Goal: Task Accomplishment & Management: Complete application form

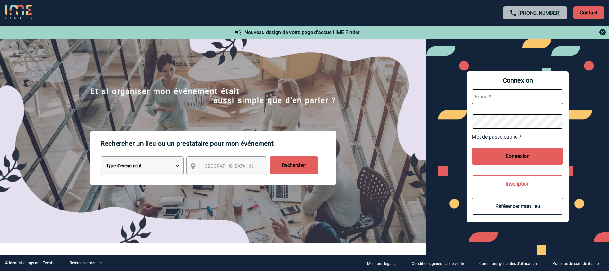
click at [482, 97] on input "text" at bounding box center [517, 96] width 91 height 14
type input "alexandra.coignard@sanofi.com"
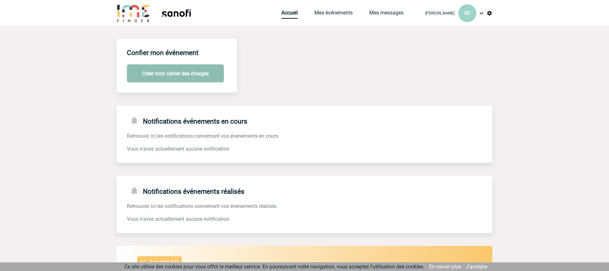
click at [179, 69] on button "Créer mon cahier des charges" at bounding box center [175, 73] width 97 height 18
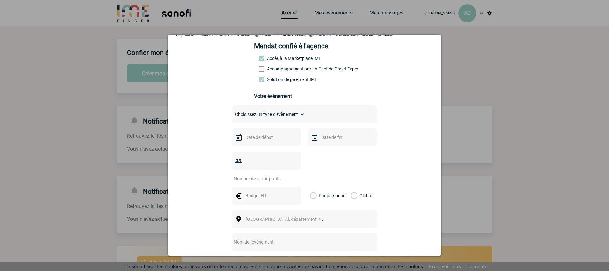
scroll to position [45, 0]
click at [278, 135] on input "text" at bounding box center [266, 136] width 44 height 8
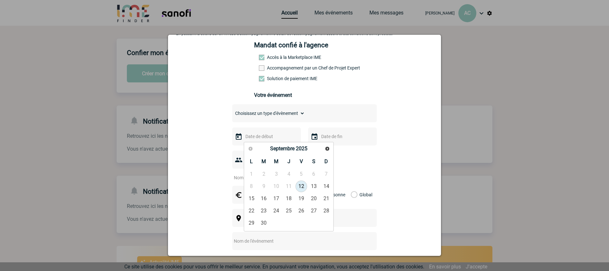
scroll to position [45, 0]
click at [288, 200] on link "18" at bounding box center [289, 198] width 12 height 12
type input "[DATE]"
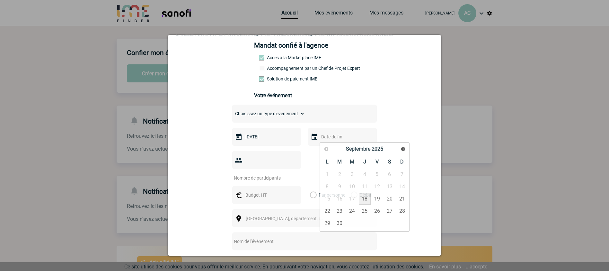
click at [338, 136] on input "text" at bounding box center [342, 136] width 44 height 8
click at [365, 199] on link "18" at bounding box center [365, 199] width 12 height 12
type input "[DATE]"
click at [265, 173] on input "number" at bounding box center [262, 177] width 60 height 8
type input "10"
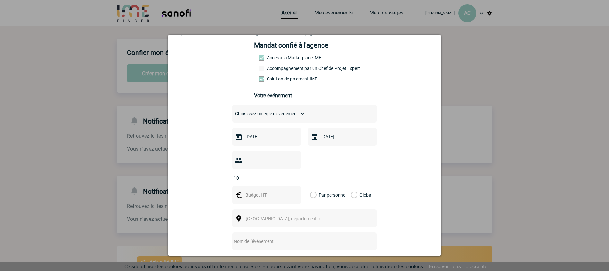
click at [276, 191] on input "text" at bounding box center [266, 195] width 44 height 8
type input "5"
type input "60"
click at [313, 186] on label "Par personne" at bounding box center [313, 195] width 7 height 18
click at [0, 0] on input "Par personne" at bounding box center [0, 0] width 0 height 0
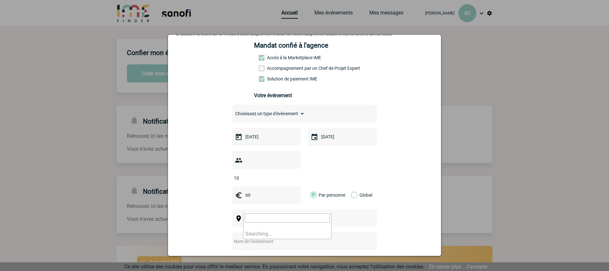
click at [317, 214] on span "[GEOGRAPHIC_DATA], département, région..." at bounding box center [287, 218] width 88 height 9
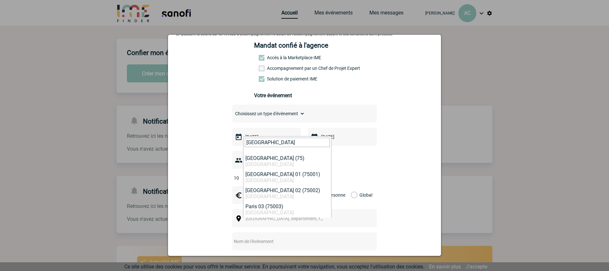
type input "[GEOGRAPHIC_DATA]"
click at [267, 216] on span "[GEOGRAPHIC_DATA], département, région..." at bounding box center [290, 218] width 89 height 5
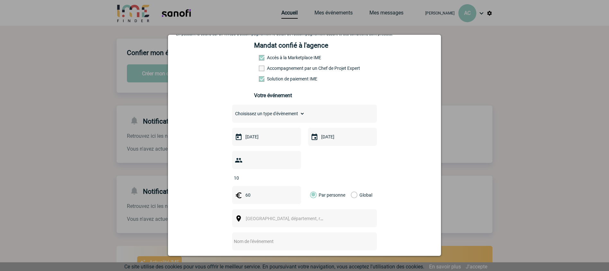
click at [266, 216] on span "[GEOGRAPHIC_DATA], département, région..." at bounding box center [290, 218] width 89 height 5
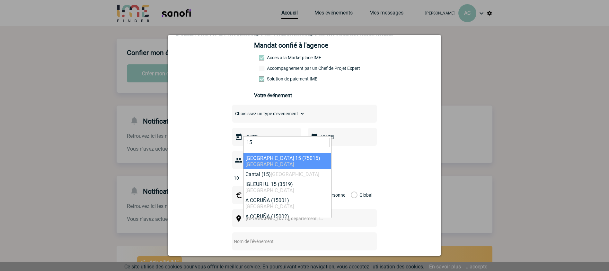
type input "15"
select select "18"
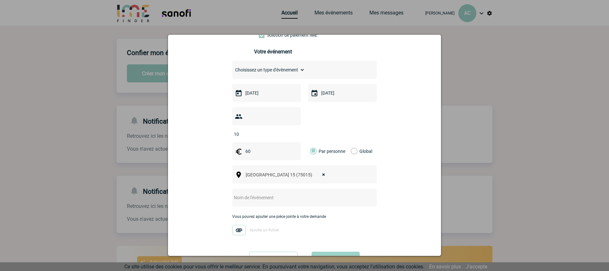
scroll to position [106, 0]
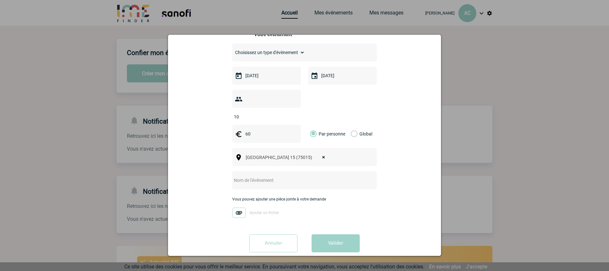
click at [265, 176] on input "text" at bounding box center [296, 180] width 128 height 8
click at [240, 176] on input "Dejeuner EADV" at bounding box center [296, 180] width 128 height 8
type input "Dejeuner EADV"
click at [333, 234] on button "Valider" at bounding box center [336, 243] width 48 height 18
click at [274, 53] on select "Choisissez un type d'évènement Séminaire avec nuitée Séminaire sans nuitée Repa…" at bounding box center [268, 53] width 73 height 10
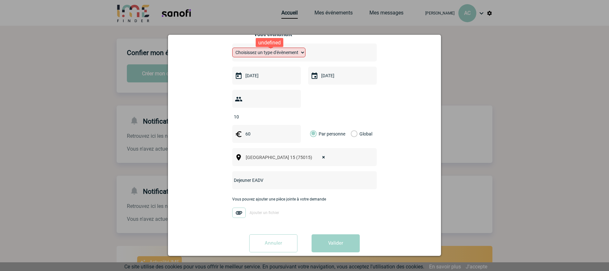
select select "3"
click at [232, 49] on select "Choisissez un type d'évènement Séminaire avec nuitée Séminaire sans nuitée Repa…" at bounding box center [268, 53] width 73 height 10
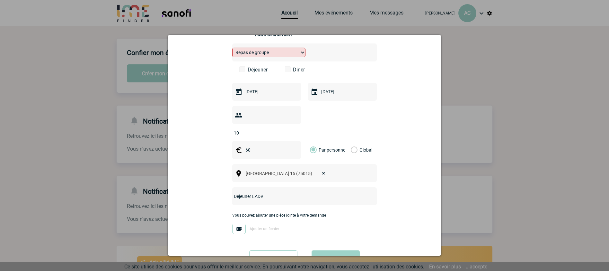
click at [240, 70] on span at bounding box center [242, 69] width 5 height 5
click at [0, 0] on input "Déjeuner" at bounding box center [0, 0] width 0 height 0
click at [333, 250] on button "Valider" at bounding box center [336, 259] width 48 height 18
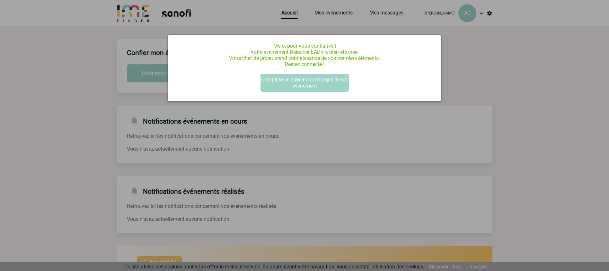
scroll to position [0, 0]
click at [308, 78] on button "Compléter le cahier des charges de cet événement" at bounding box center [305, 83] width 88 height 18
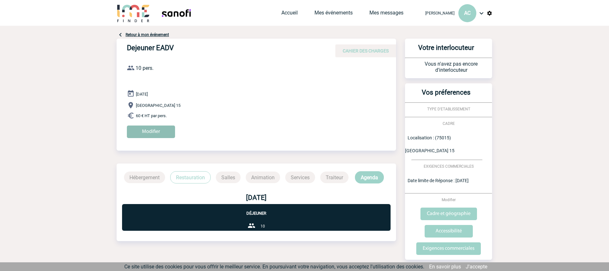
click at [148, 134] on input "Modifier" at bounding box center [151, 131] width 48 height 13
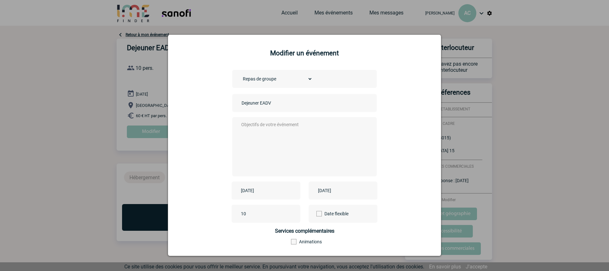
click at [306, 126] on textarea at bounding box center [303, 145] width 127 height 51
type textarea "Déjeuner lors de l'"
click at [216, 104] on div "Choisissez un type d'évènement Séminaire avec nuitée Séminaire sans nuitée Repa…" at bounding box center [304, 165] width 257 height 190
click at [305, 129] on textarea "Déjeuner lors de l'" at bounding box center [303, 145] width 127 height 51
drag, startPoint x: 273, startPoint y: 142, endPoint x: 270, endPoint y: 151, distance: 9.7
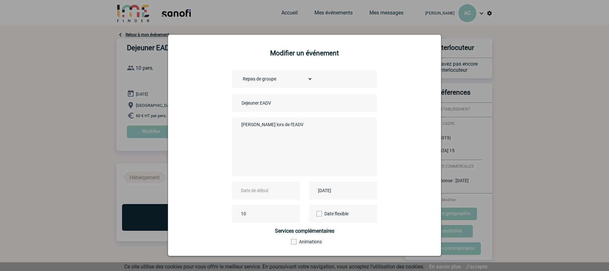
click at [273, 144] on textarea "Déjeuner lors de l'EADV" at bounding box center [303, 145] width 127 height 51
click at [270, 151] on textarea "Déjeuner lors de l'EADV" at bounding box center [303, 145] width 127 height 51
type textarea "D"
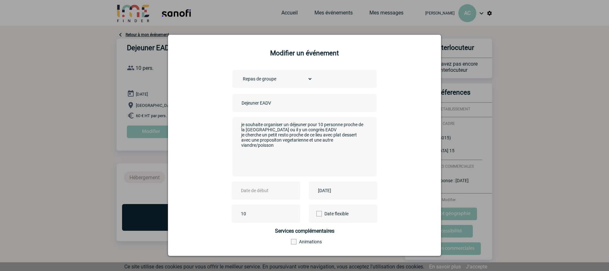
click at [270, 141] on textarea "je souhaite organiser un déjeuner pour 10 personne proche de la porte de versai…" at bounding box center [303, 145] width 127 height 51
click at [284, 140] on textarea "je souhaite organiser un déjeuner pour 10 personne proche de la porte de versai…" at bounding box center [303, 145] width 127 height 51
click at [288, 139] on textarea "je souhaite organiser un déjeuner pour 10 personne proche de la porte de versai…" at bounding box center [303, 145] width 127 height 51
click at [265, 129] on textarea "je souhaite organiser un déjeuner pour 10 personne proche de la porte de versai…" at bounding box center [303, 145] width 127 height 51
click at [276, 140] on textarea "je souhaite organiser un déjeuner pour 10 personne proche de la porte de Versai…" at bounding box center [303, 145] width 127 height 51
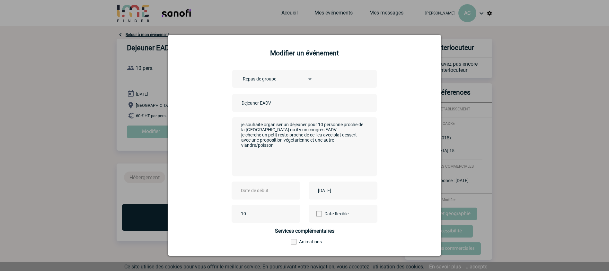
click at [293, 140] on textarea "je souhaite organiser un déjeuner pour 10 personne proche de la porte de Versai…" at bounding box center [303, 145] width 127 height 51
drag, startPoint x: 254, startPoint y: 145, endPoint x: 252, endPoint y: 136, distance: 9.2
click at [253, 145] on textarea "je souhaite organiser un déjeuner pour 10 personne proche de la porte de Versai…" at bounding box center [303, 145] width 127 height 51
click at [291, 148] on textarea "je souhaite organiser un déjeuner pour 10 personne proche de la porte de Versai…" at bounding box center [303, 145] width 127 height 51
type textarea "je souhaite organiser un déjeuner pour 10 personne proche de la porte de Versai…"
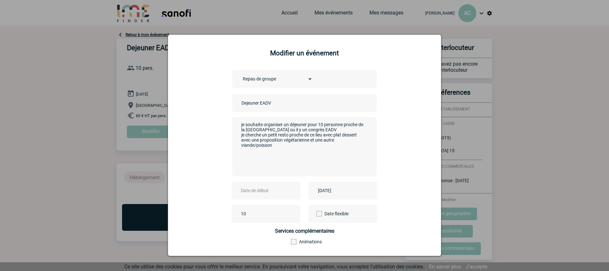
click at [275, 191] on input "text" at bounding box center [261, 190] width 44 height 8
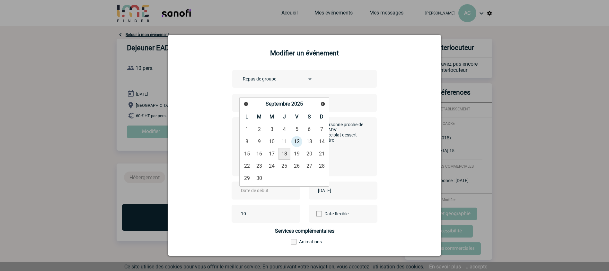
click at [287, 152] on link "18" at bounding box center [285, 154] width 12 height 12
type input "2025-09-18"
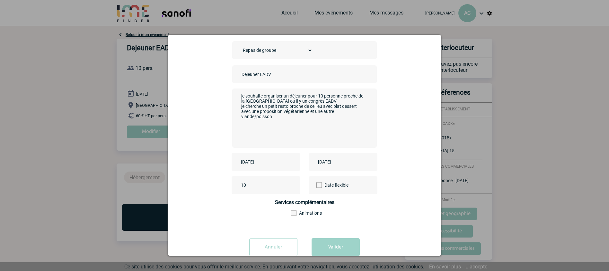
scroll to position [44, 0]
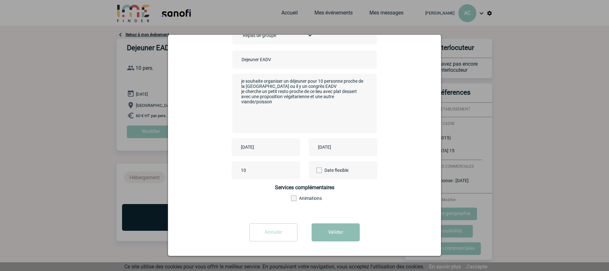
click at [337, 231] on button "Valider" at bounding box center [336, 232] width 48 height 18
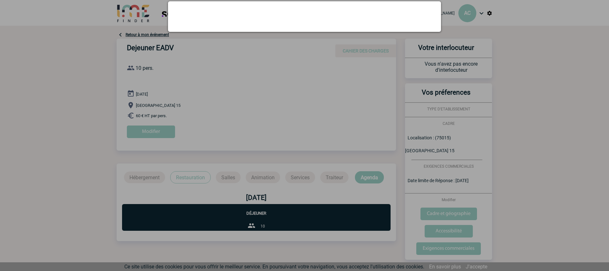
scroll to position [0, 0]
